Goal: Feedback & Contribution: Leave review/rating

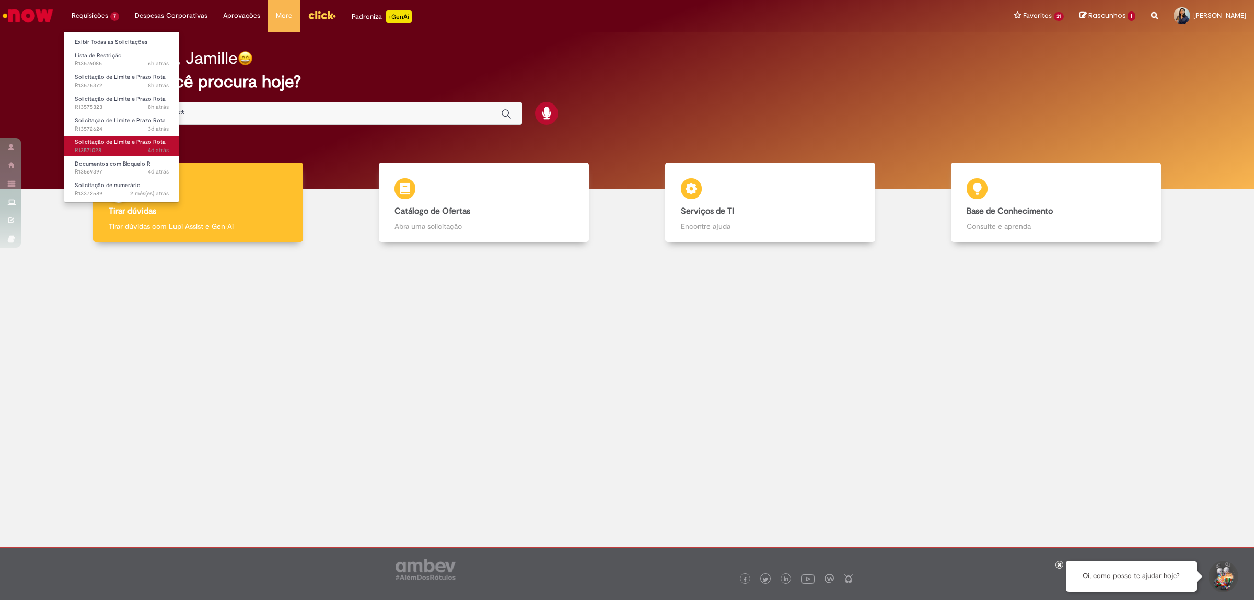
click at [146, 138] on span "Solicitação de Limite e Prazo Rota" at bounding box center [120, 142] width 91 height 8
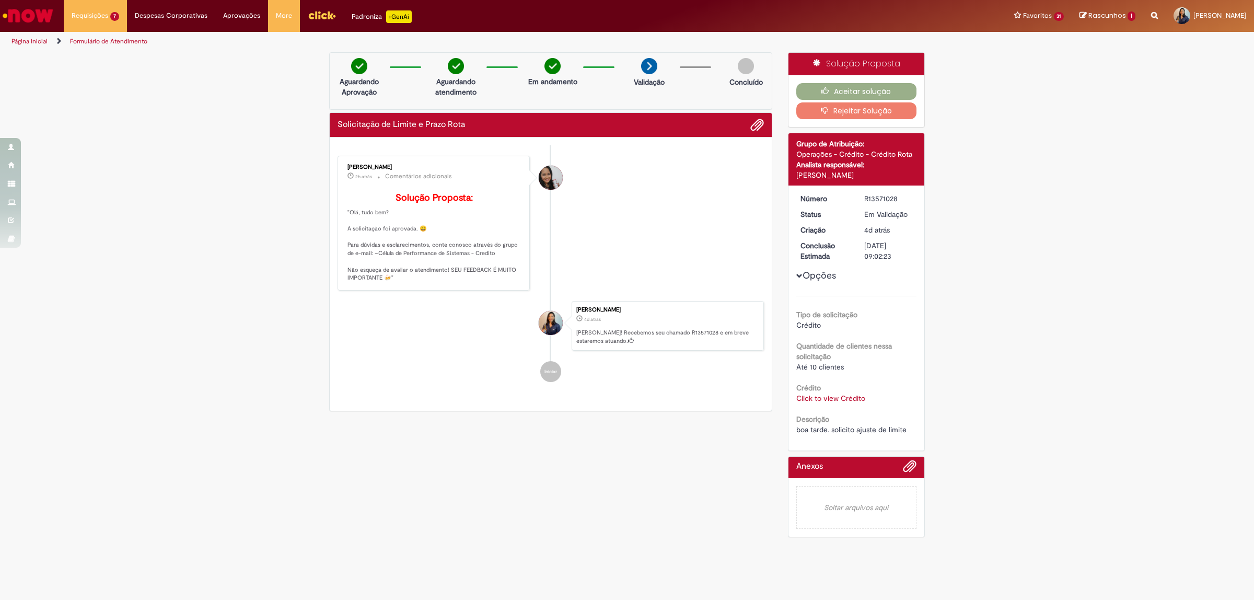
click at [848, 394] on link "Click to view Crédito" at bounding box center [830, 398] width 69 height 9
click at [926, 324] on span "×" at bounding box center [929, 321] width 6 height 14
click at [865, 95] on button "Aceitar solução" at bounding box center [856, 91] width 121 height 17
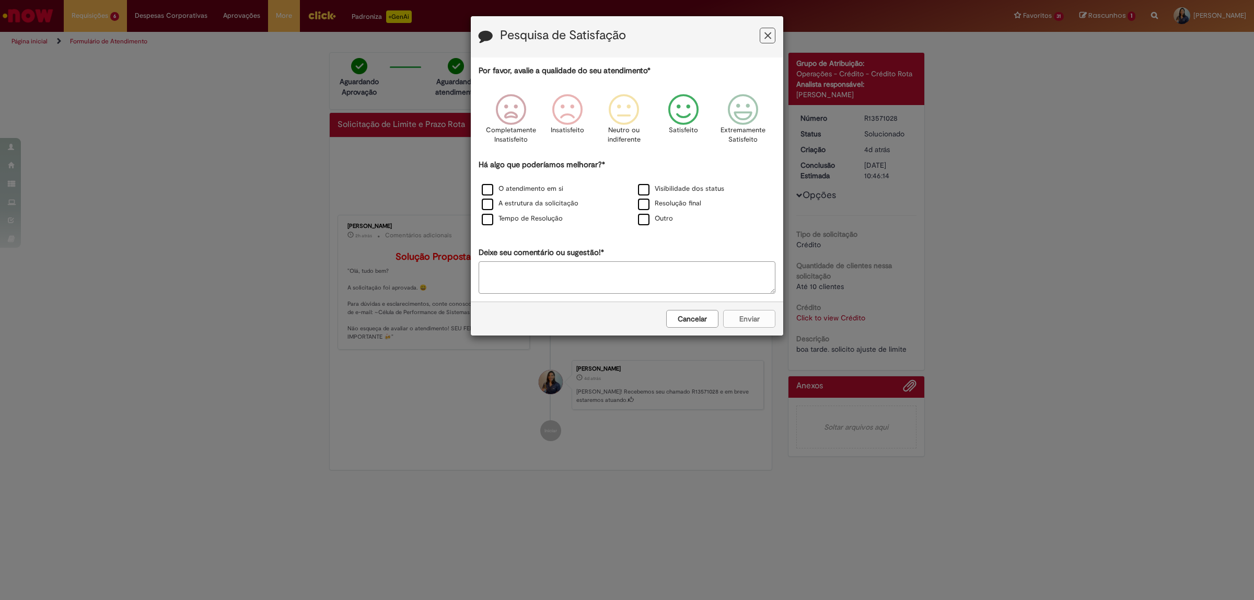
click at [691, 112] on icon "Feedback" at bounding box center [683, 109] width 39 height 31
click at [483, 192] on label "O atendimento em si" at bounding box center [523, 189] width 82 height 10
click at [490, 220] on label "Tempo de Resolução" at bounding box center [522, 219] width 81 height 10
click at [756, 319] on button "Enviar" at bounding box center [749, 319] width 52 height 18
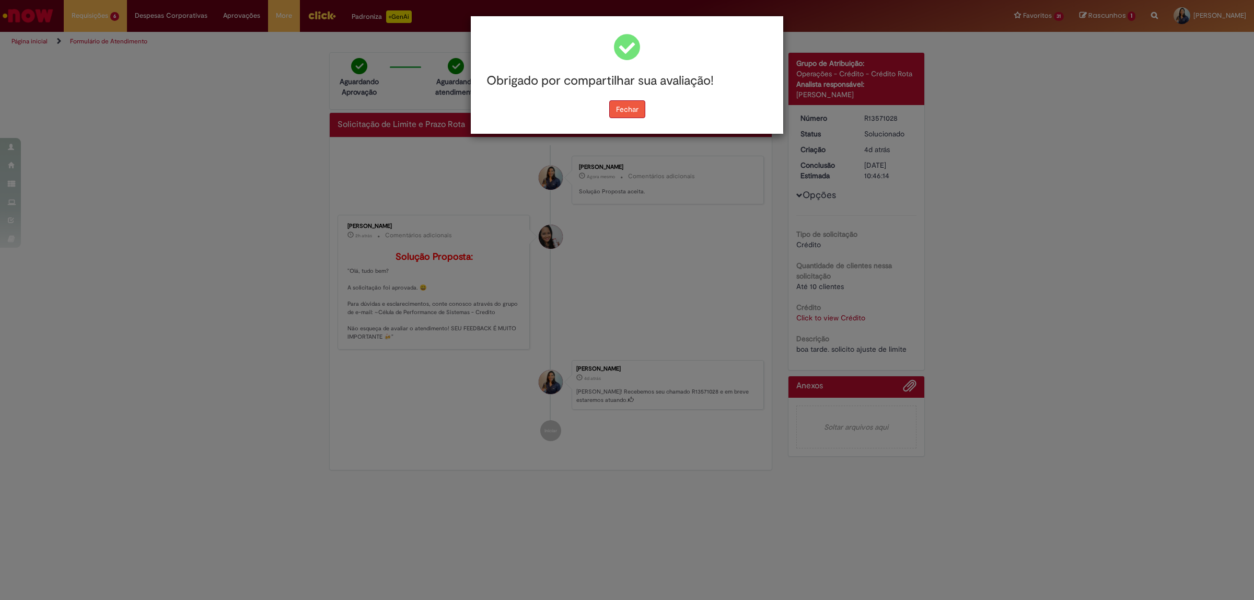
click at [626, 110] on button "Fechar" at bounding box center [627, 109] width 36 height 18
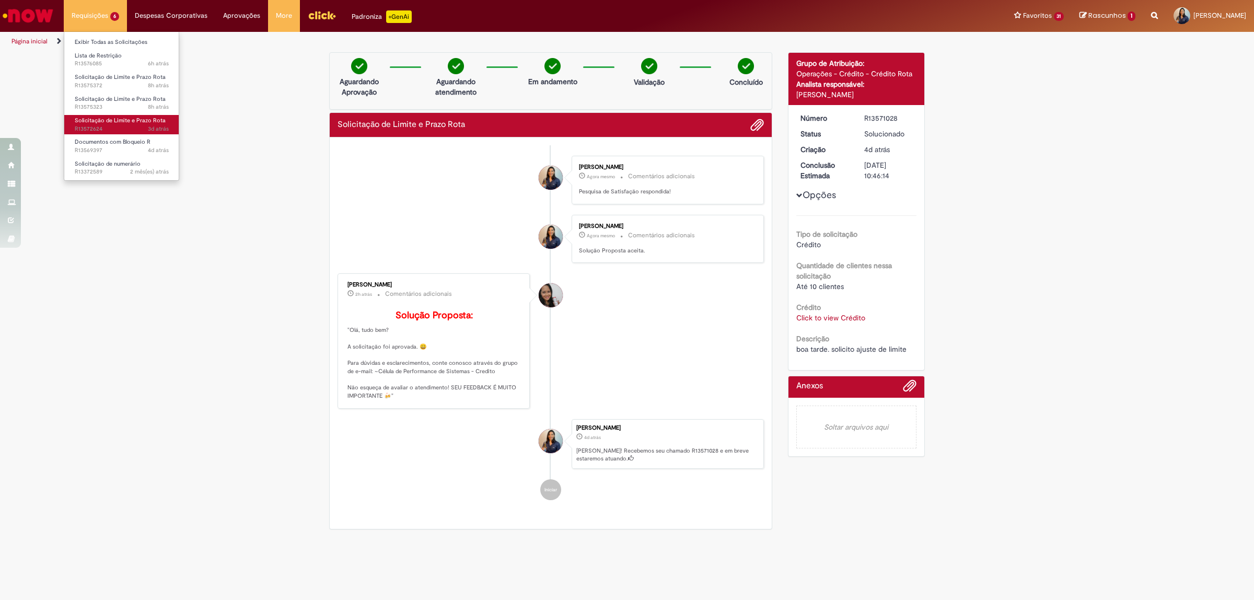
click at [134, 125] on span "3d atrás 3 dias atrás R13572624" at bounding box center [122, 129] width 94 height 8
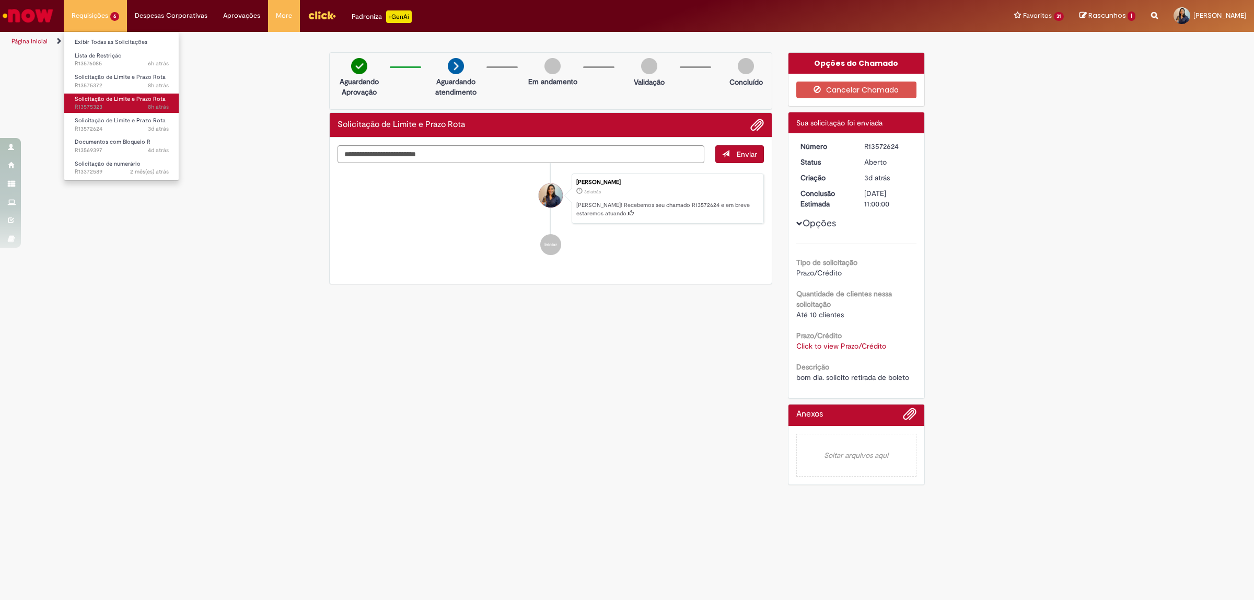
click at [110, 95] on span "Solicitação de Limite e Prazo Rota" at bounding box center [120, 99] width 91 height 8
